Goal: Transaction & Acquisition: Purchase product/service

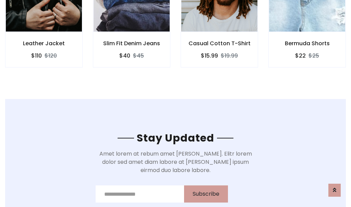
scroll to position [1032, 0]
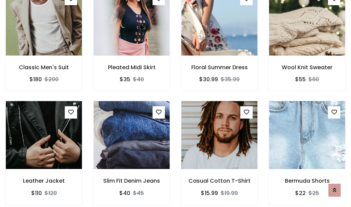
click at [175, 103] on div "Casual Cotton T-Shirt $15.99 $19.99" at bounding box center [219, 157] width 88 height 113
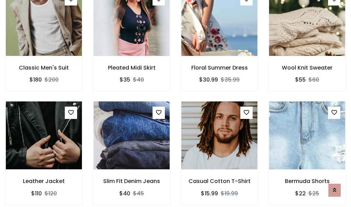
click at [175, 103] on div "Casual Cotton T-Shirt $15.99 $19.99" at bounding box center [219, 157] width 88 height 113
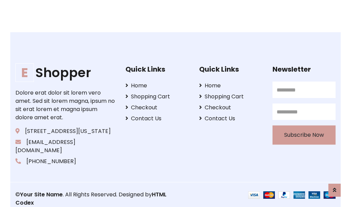
scroll to position [1304, 0]
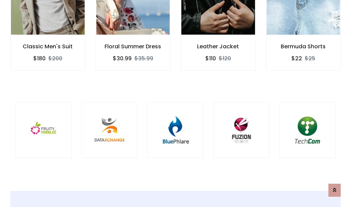
click at [175, 103] on div at bounding box center [175, 130] width 56 height 56
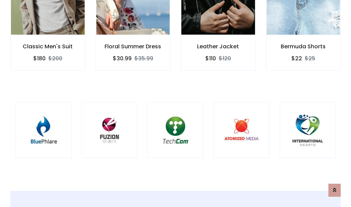
click at [175, 103] on div at bounding box center [175, 130] width 56 height 56
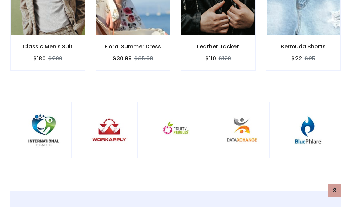
scroll to position [0, 0]
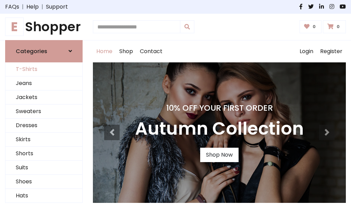
click at [44, 69] on link "T-Shirts" at bounding box center [43, 69] width 77 height 14
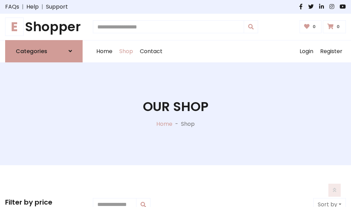
scroll to position [275, 0]
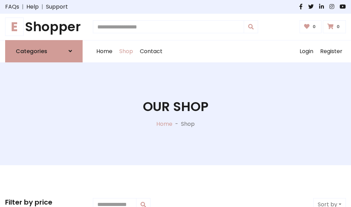
click at [44, 27] on h1 "E Shopper" at bounding box center [43, 26] width 77 height 15
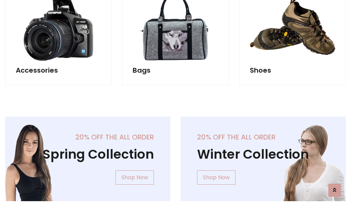
scroll to position [666, 0]
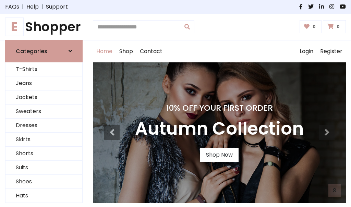
scroll to position [225, 0]
